Goal: Transaction & Acquisition: Subscribe to service/newsletter

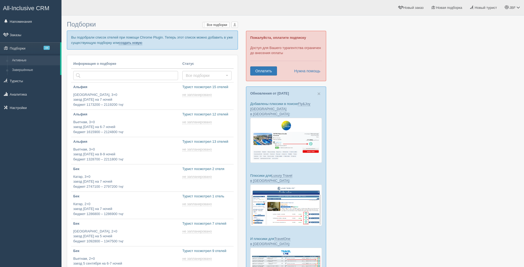
click at [133, 41] on link "создать новую" at bounding box center [131, 43] width 24 height 4
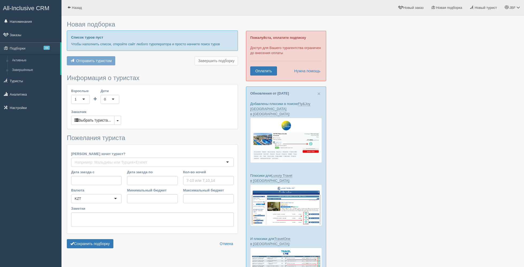
type input "7"
type input "911800"
type input "1446700"
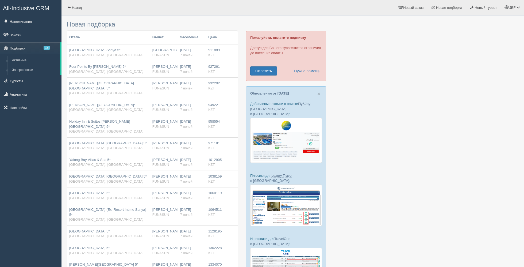
click at [133, 48] on div "[GEOGRAPHIC_DATA] Sanya 5* [GEOGRAPHIC_DATA], [GEOGRAPHIC_DATA]" at bounding box center [108, 53] width 79 height 10
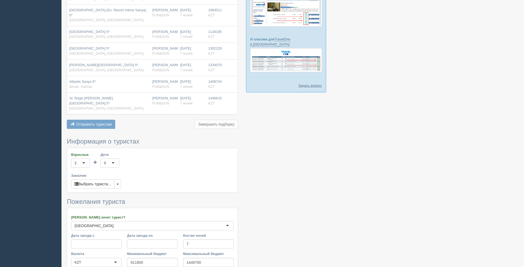
scroll to position [210, 0]
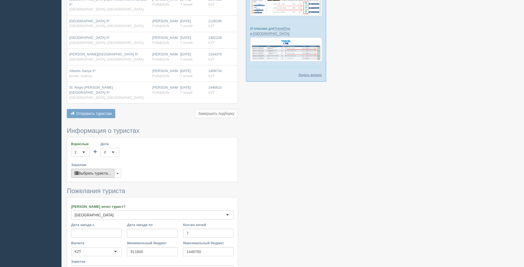
click at [106, 168] on button "Выбрать туриста..." at bounding box center [92, 172] width 43 height 9
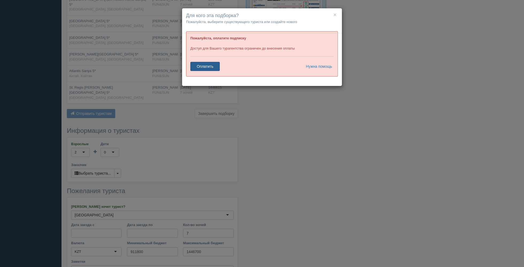
click at [210, 67] on link "Оплатить" at bounding box center [204, 66] width 29 height 9
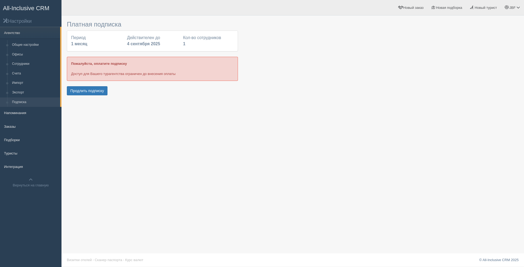
scroll to position [0, 0]
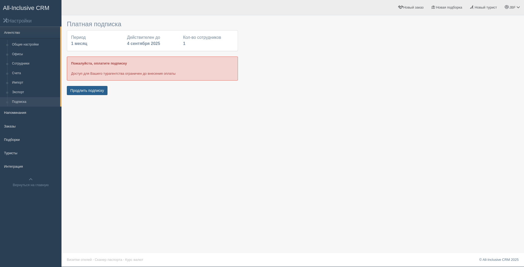
click at [101, 91] on button "Продлить подписку" at bounding box center [87, 90] width 41 height 9
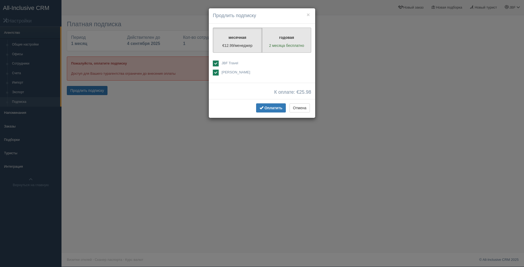
click at [281, 46] on p "2 месяца бесплатно" at bounding box center [286, 45] width 42 height 5
radio input "true"
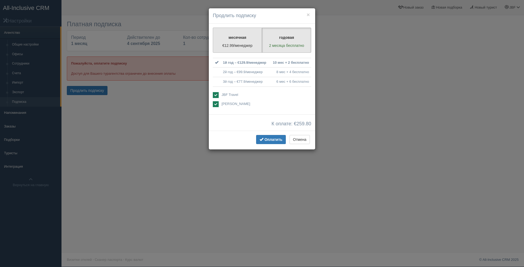
click at [243, 43] on p "€12.99/менеджер" at bounding box center [237, 45] width 42 height 5
radio input "true"
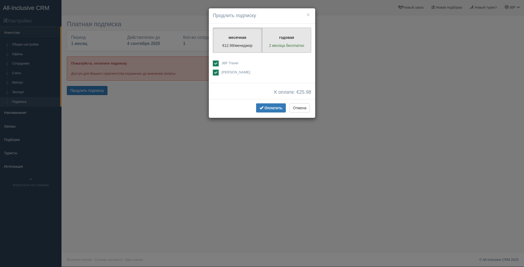
click at [275, 39] on p "годовая" at bounding box center [286, 37] width 42 height 5
radio input "true"
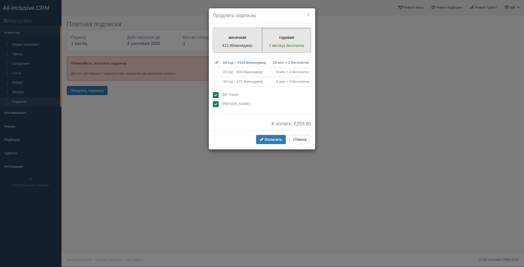
click at [242, 42] on label "месячная €12.99/менеджер" at bounding box center [237, 40] width 49 height 25
radio input "true"
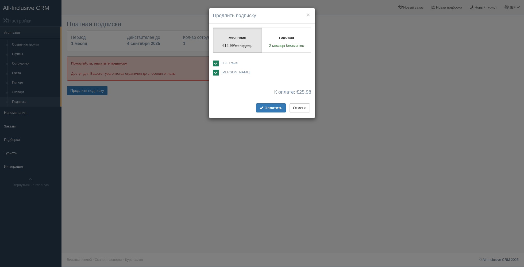
click at [228, 71] on span "[PERSON_NAME]" at bounding box center [236, 72] width 29 height 4
checkbox input "false"
click at [272, 108] on span "Оплатить" at bounding box center [273, 108] width 18 height 4
